Goal: Information Seeking & Learning: Learn about a topic

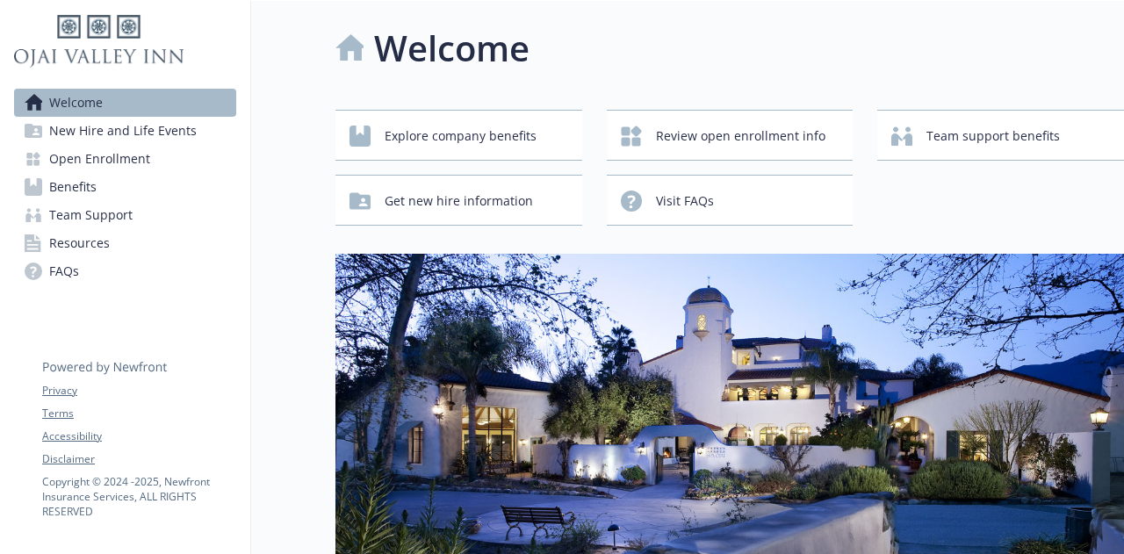
click at [64, 270] on span "FAQs" at bounding box center [64, 271] width 30 height 28
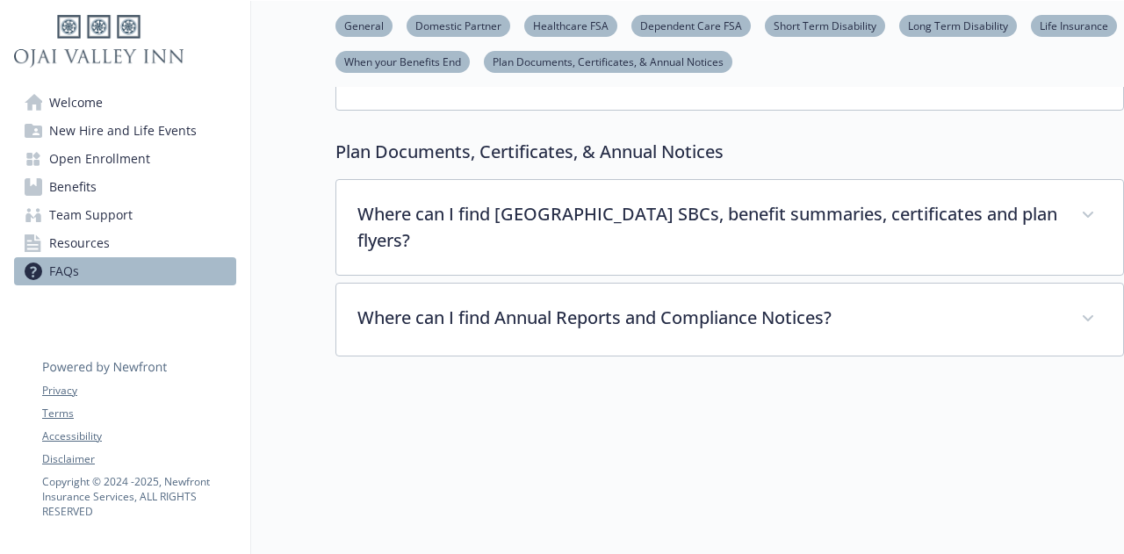
scroll to position [3096, 0]
